Goal: Find contact information: Find contact information

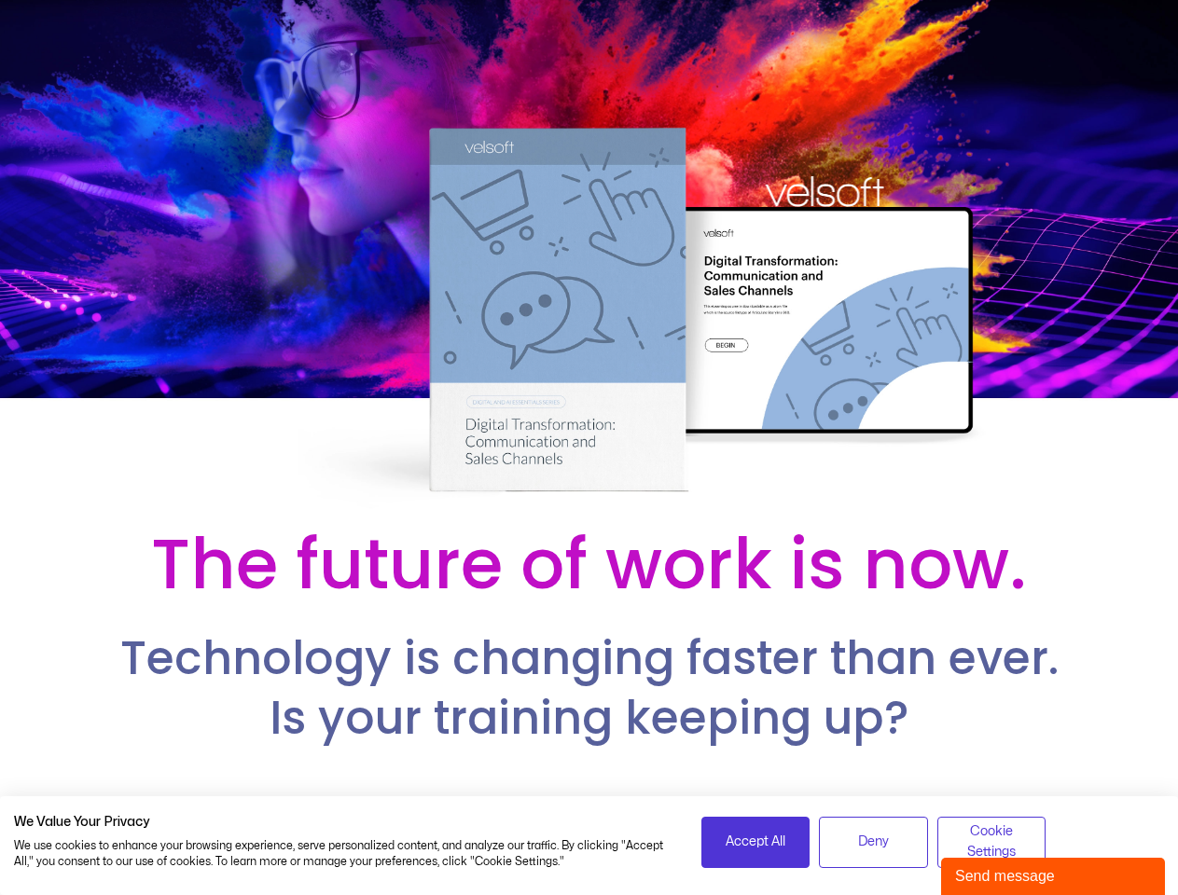
click at [589, 448] on div at bounding box center [589, 256] width 1178 height 513
click at [755, 842] on span "Accept All" at bounding box center [756, 842] width 60 height 21
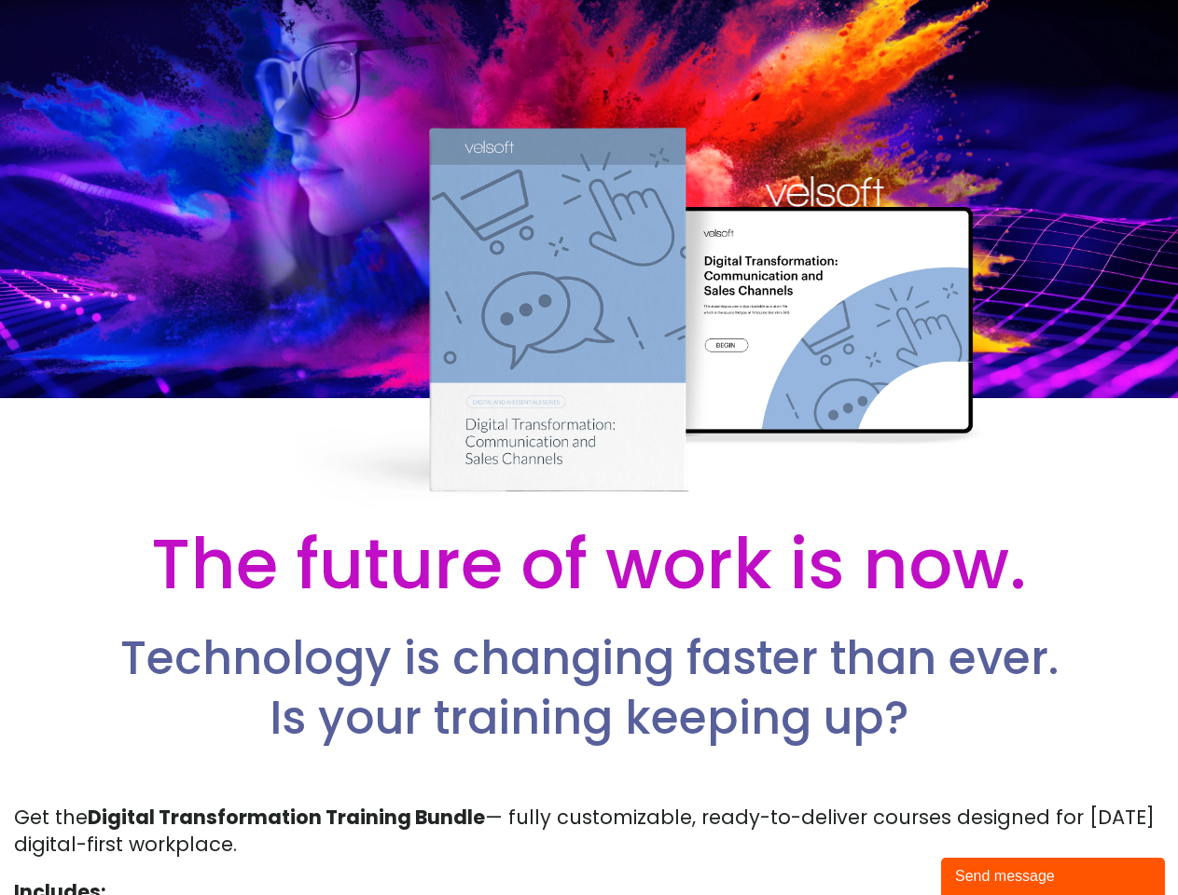
click at [873, 842] on p "Get the Digital Transformation Training Bundle — fully customizable, ready-to-d…" at bounding box center [589, 831] width 1150 height 55
click at [991, 842] on p "Get the Digital Transformation Training Bundle — fully customizable, ready-to-d…" at bounding box center [589, 831] width 1150 height 55
click at [1053, 877] on div "Send message" at bounding box center [1053, 877] width 196 height 22
